Goal: Find specific page/section: Find specific page/section

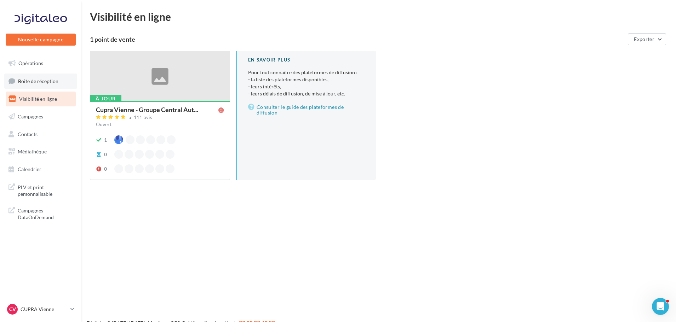
click at [53, 86] on link "Boîte de réception" at bounding box center [40, 81] width 73 height 15
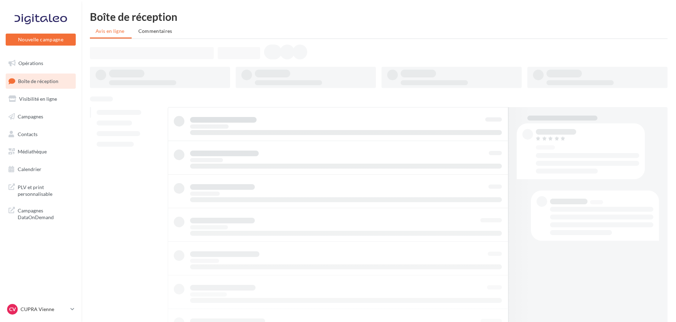
click at [44, 311] on p "CUPRA Vienne" at bounding box center [44, 309] width 47 height 7
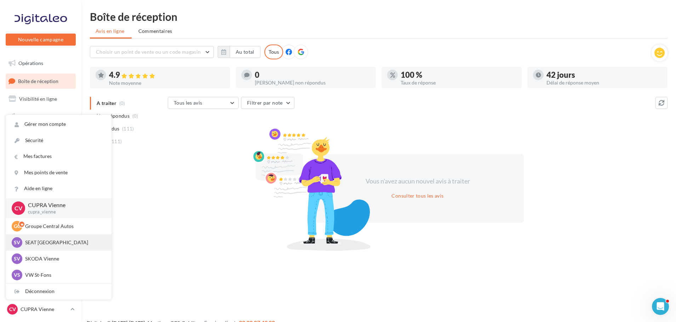
click at [63, 239] on p "SEAT [GEOGRAPHIC_DATA]" at bounding box center [64, 242] width 78 height 7
